Goal: Information Seeking & Learning: Learn about a topic

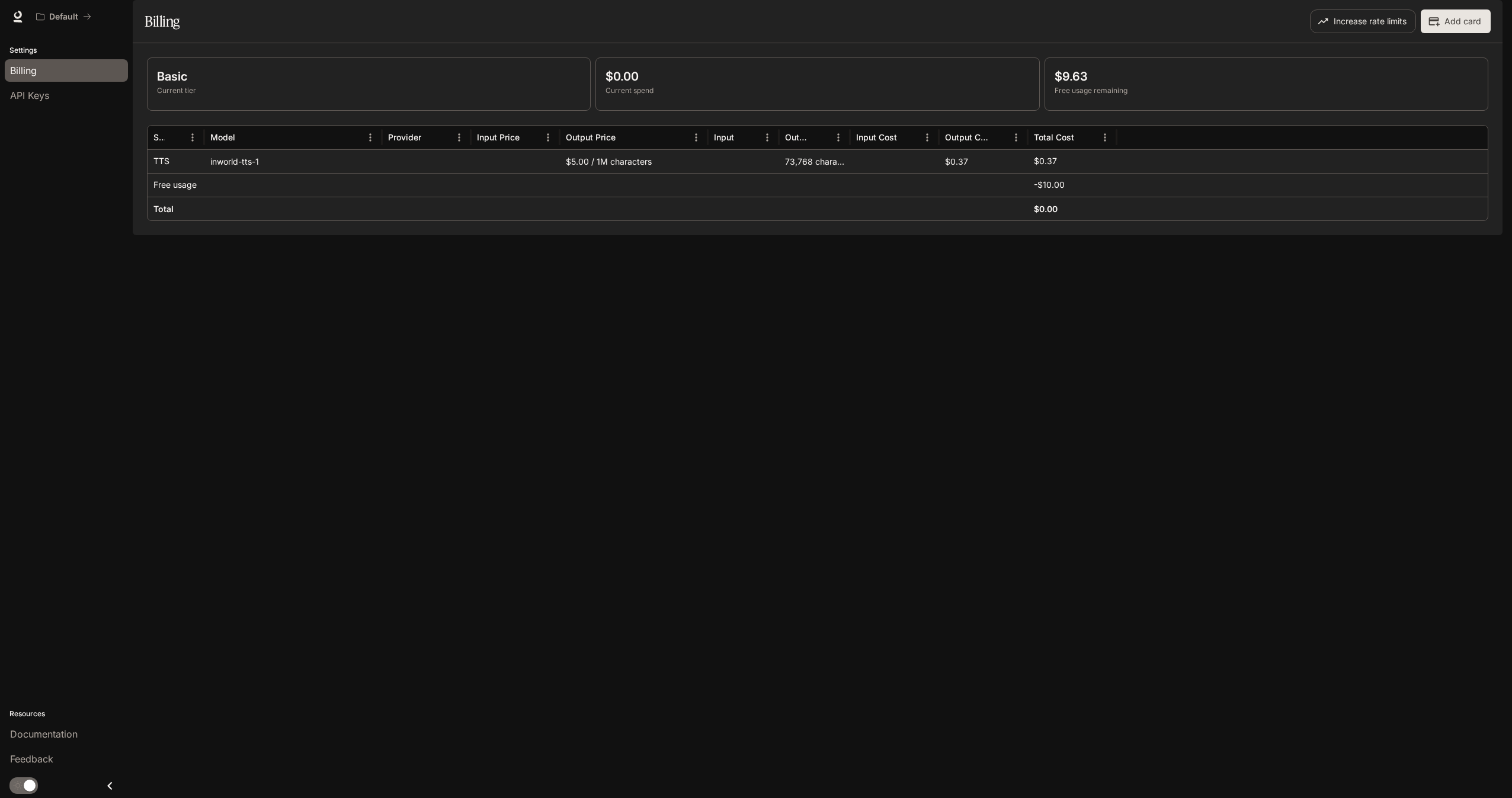
click at [1427, 16] on span "Documentation" at bounding box center [1431, 17] width 59 height 15
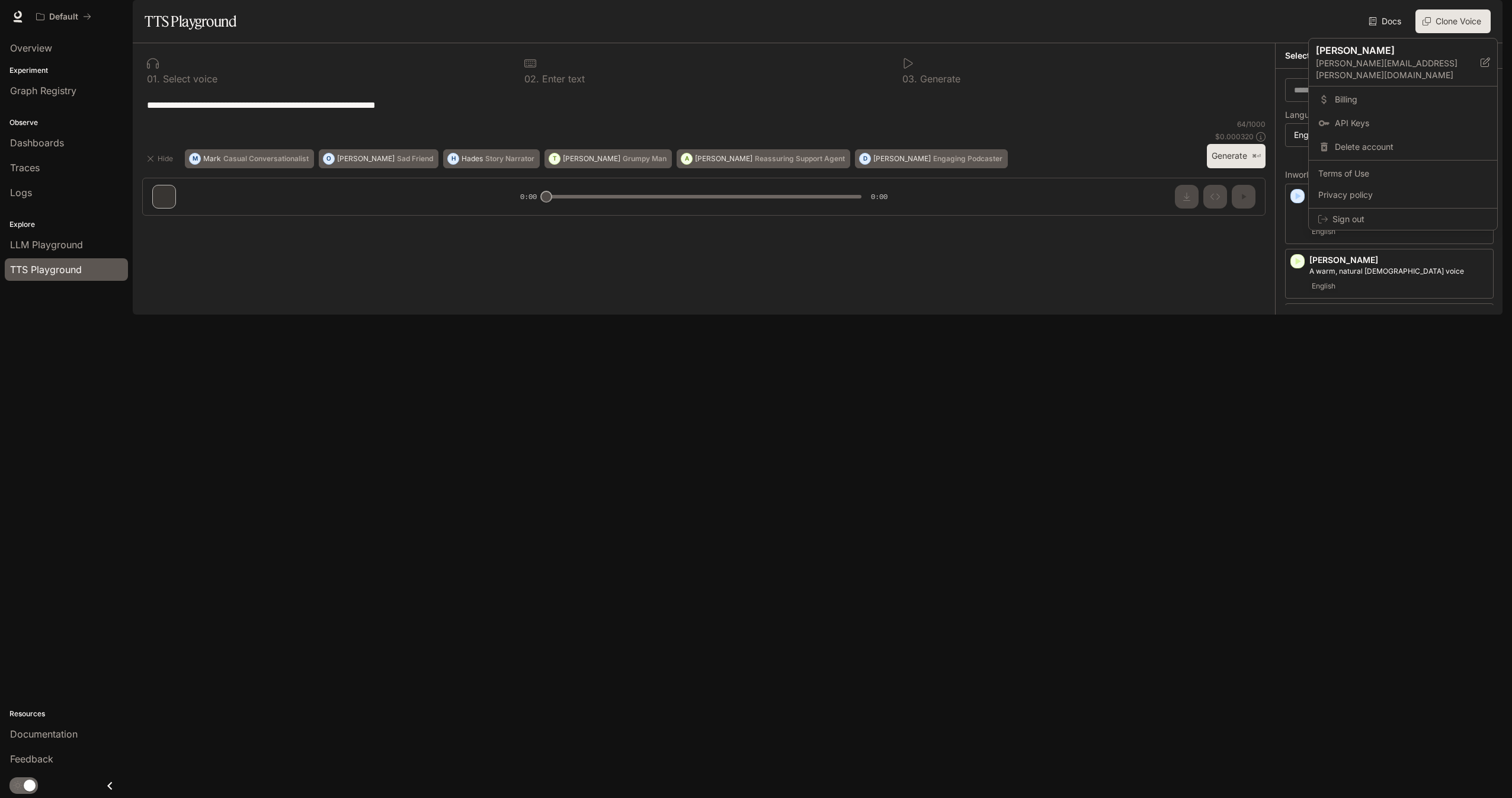
scroll to position [300, 0]
click at [1176, 428] on div at bounding box center [756, 399] width 1512 height 798
click at [1300, 265] on icon "button" at bounding box center [1298, 261] width 5 height 7
click at [1298, 265] on icon "button" at bounding box center [1298, 261] width 5 height 7
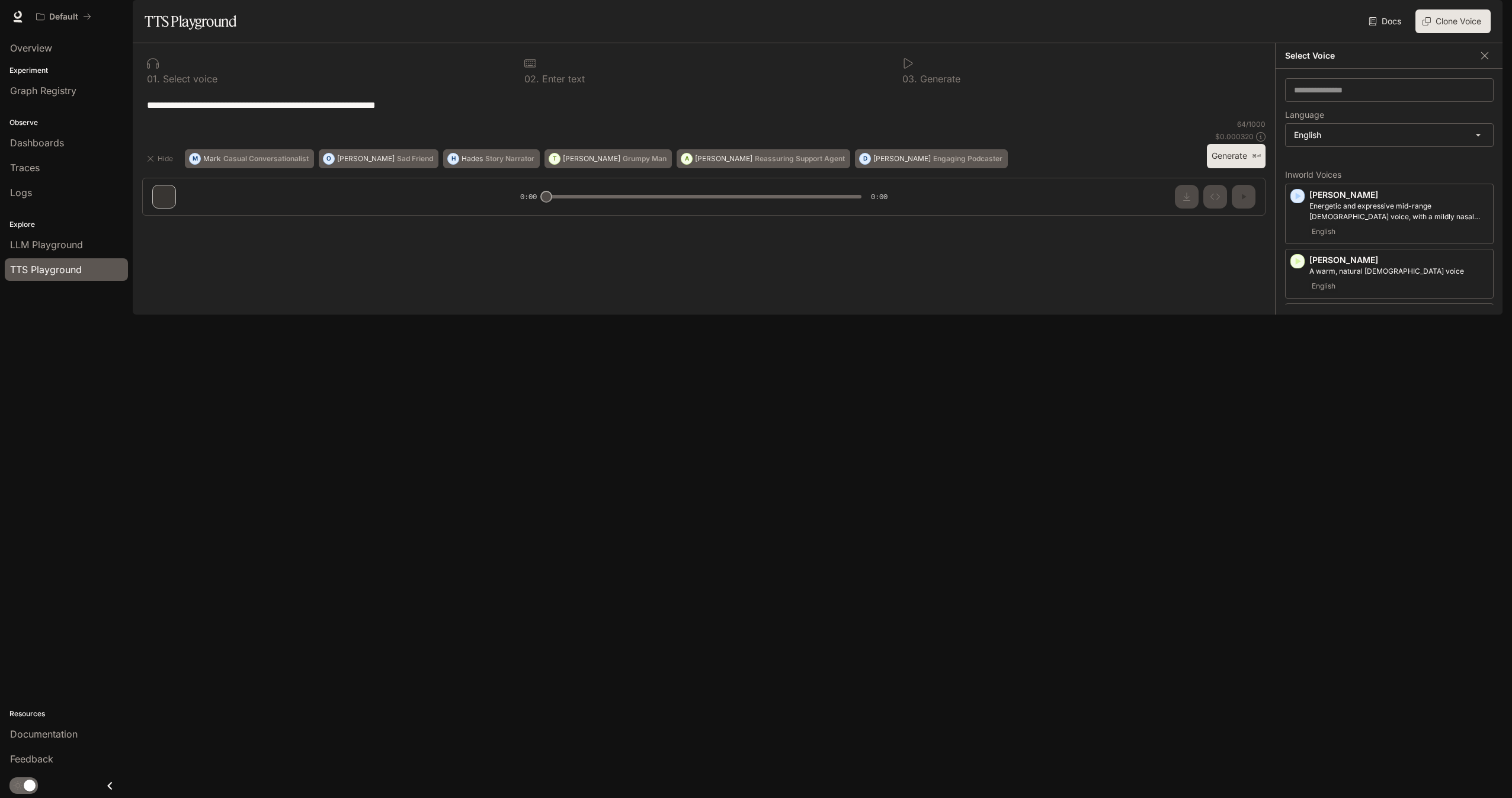
click at [1301, 387] on icon "button" at bounding box center [1298, 381] width 12 height 12
click at [1302, 637] on icon "button" at bounding box center [1298, 631] width 12 height 12
click at [1298, 497] on icon "button" at bounding box center [1298, 492] width 12 height 12
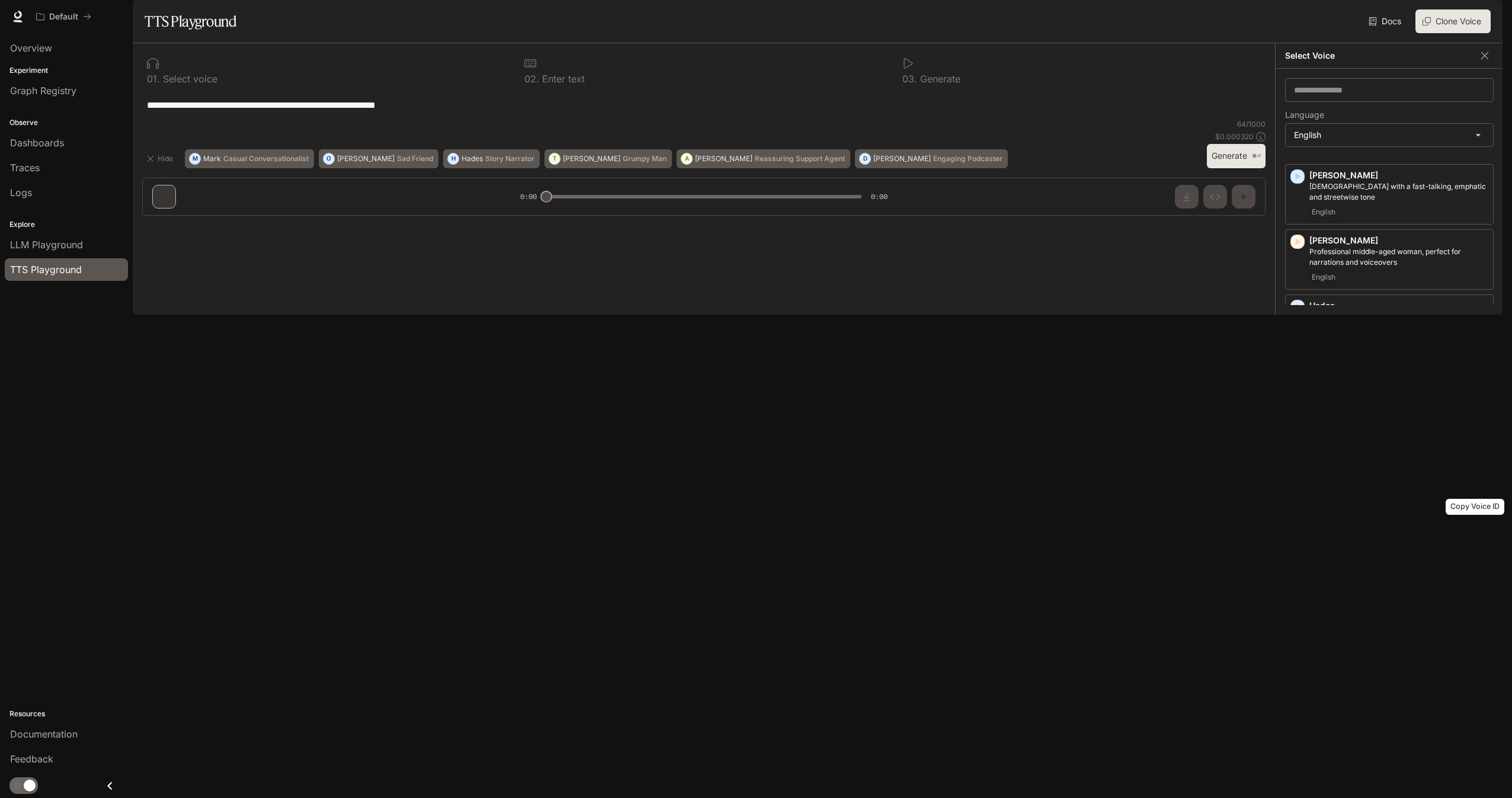
click at [1478, 493] on icon "Copy Voice ID" at bounding box center [1483, 488] width 12 height 9
click at [1298, 751] on icon "button" at bounding box center [1298, 754] width 5 height 7
click at [1477, 747] on icon "Copy Voice ID" at bounding box center [1483, 751] width 12 height 9
click at [1295, 494] on icon "button" at bounding box center [1298, 494] width 12 height 12
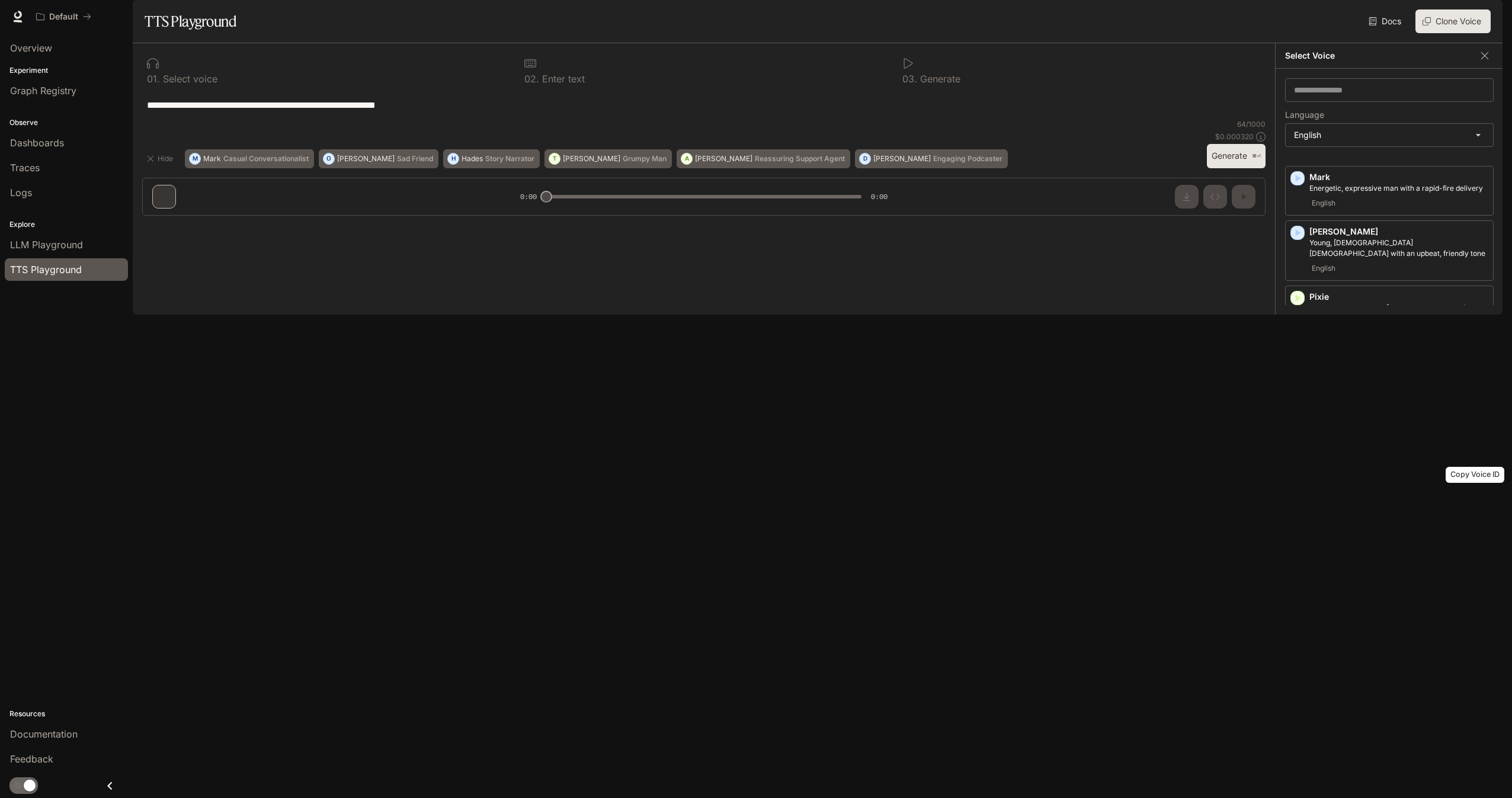
click at [1477, 492] on icon "Copy Voice ID" at bounding box center [1483, 490] width 12 height 9
